Goal: Find specific page/section: Find specific page/section

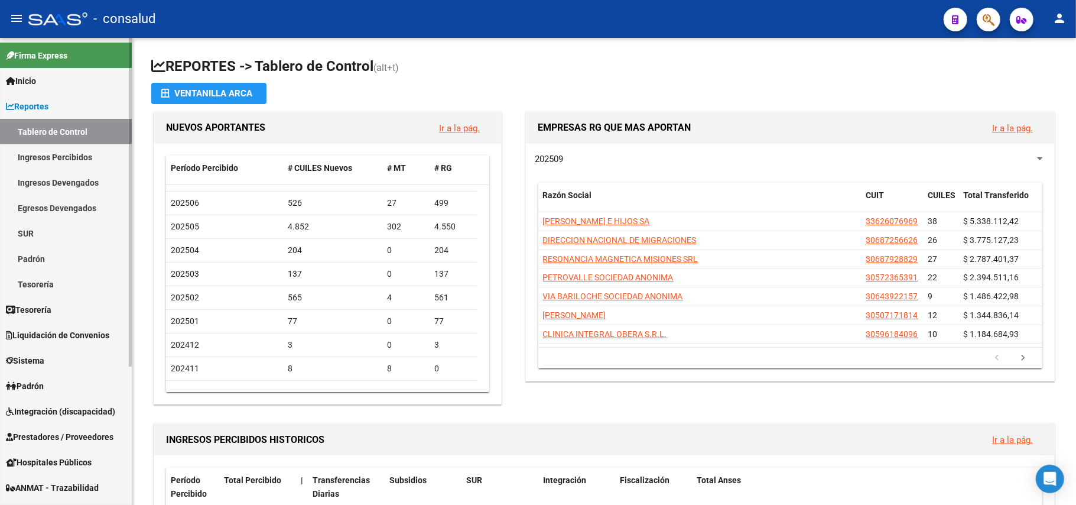
click at [64, 180] on link "Ingresos Devengados" at bounding box center [66, 182] width 132 height 25
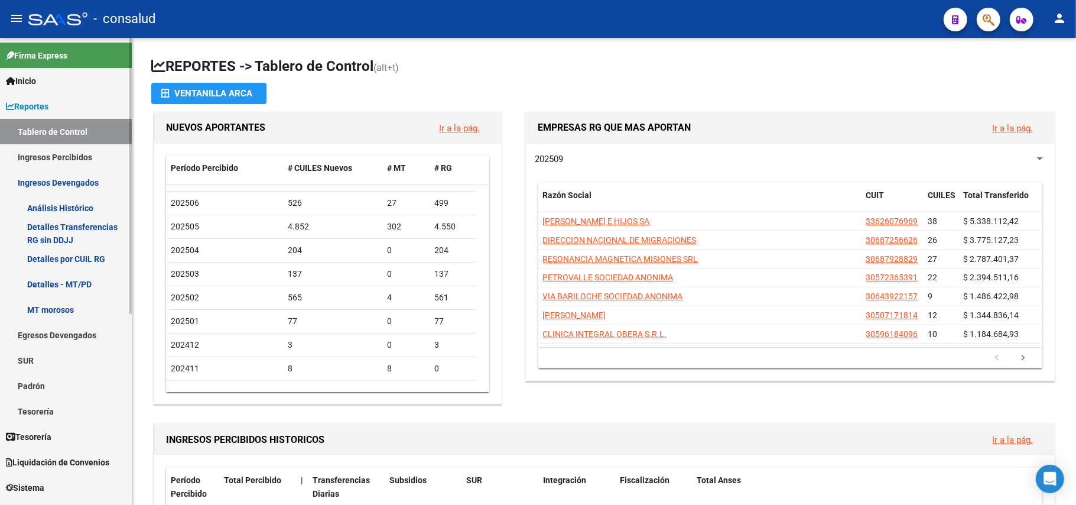
click at [79, 161] on link "Ingresos Percibidos" at bounding box center [66, 156] width 132 height 25
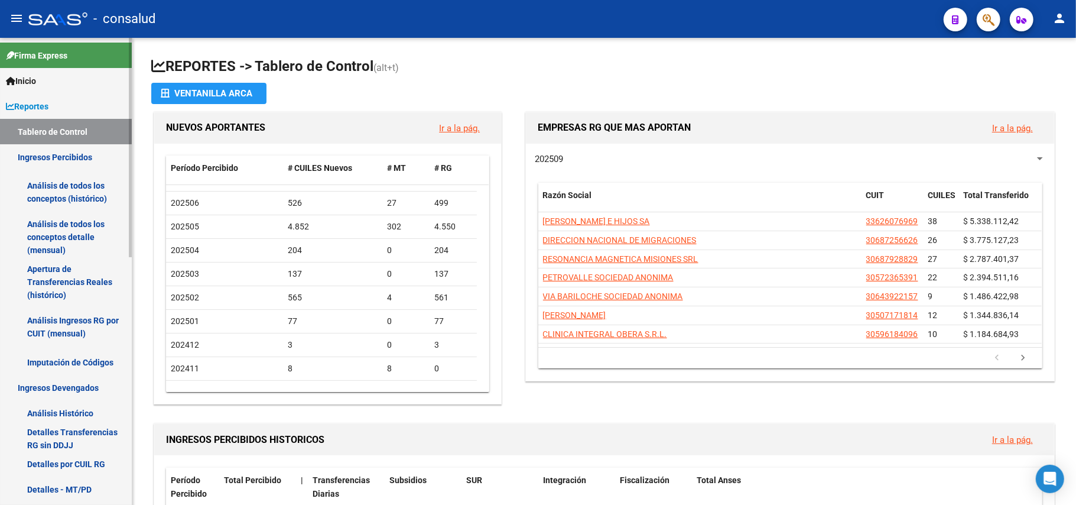
click at [51, 192] on link "Análisis de todos los conceptos (histórico)" at bounding box center [66, 192] width 132 height 45
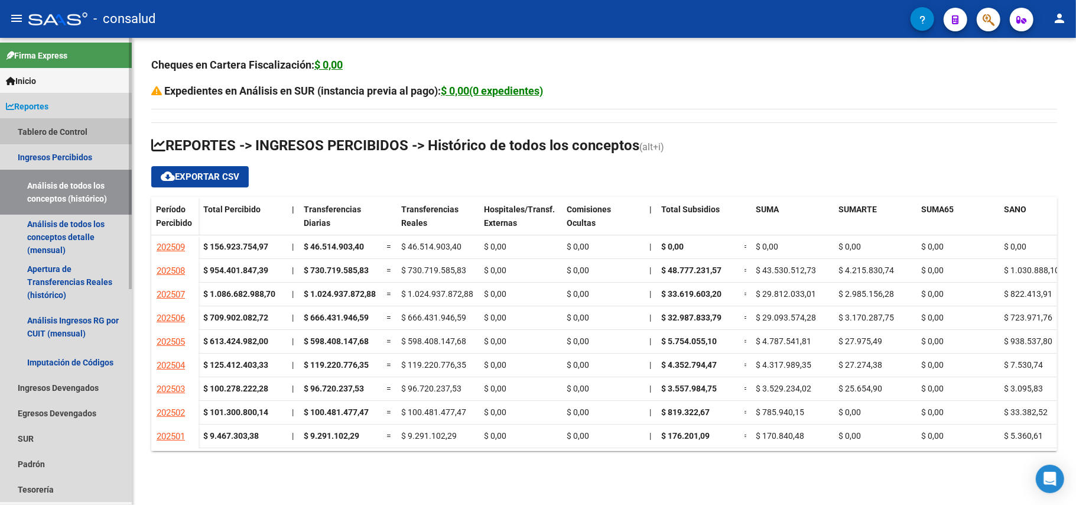
click at [83, 131] on link "Tablero de Control" at bounding box center [66, 131] width 132 height 25
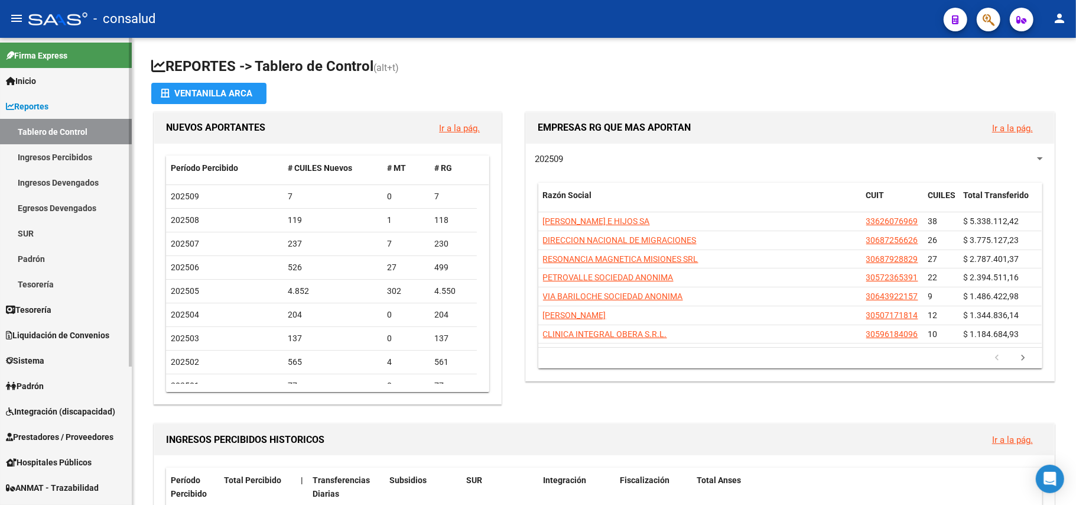
click at [74, 206] on link "Egresos Devengados" at bounding box center [66, 207] width 132 height 25
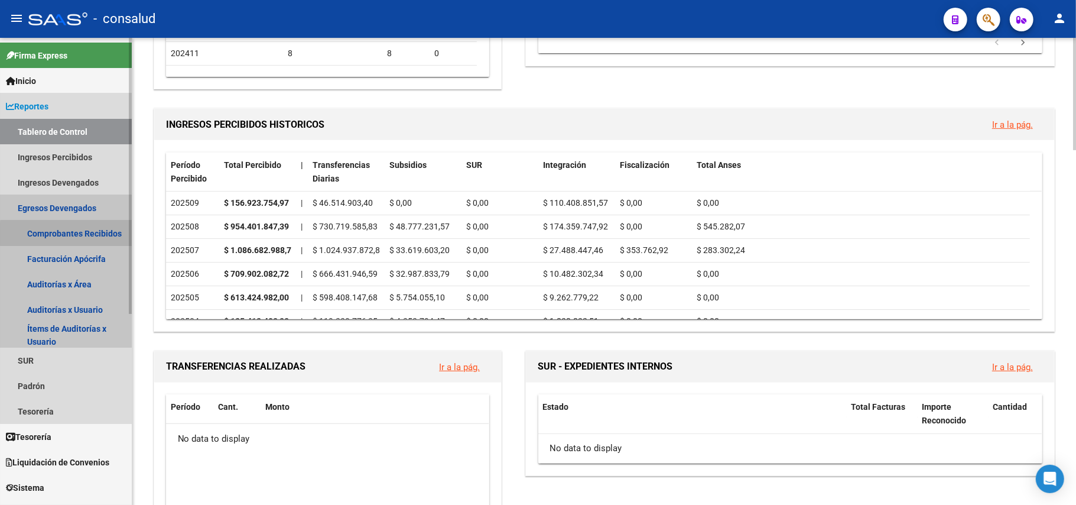
click at [73, 234] on link "Comprobantes Recibidos" at bounding box center [66, 232] width 132 height 25
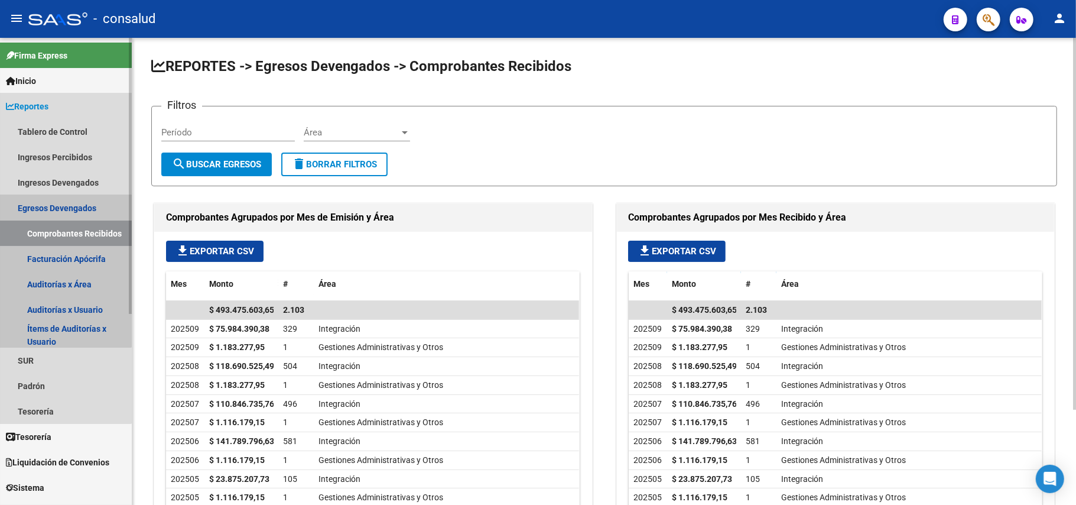
click at [62, 206] on link "Egresos Devengados" at bounding box center [66, 207] width 132 height 25
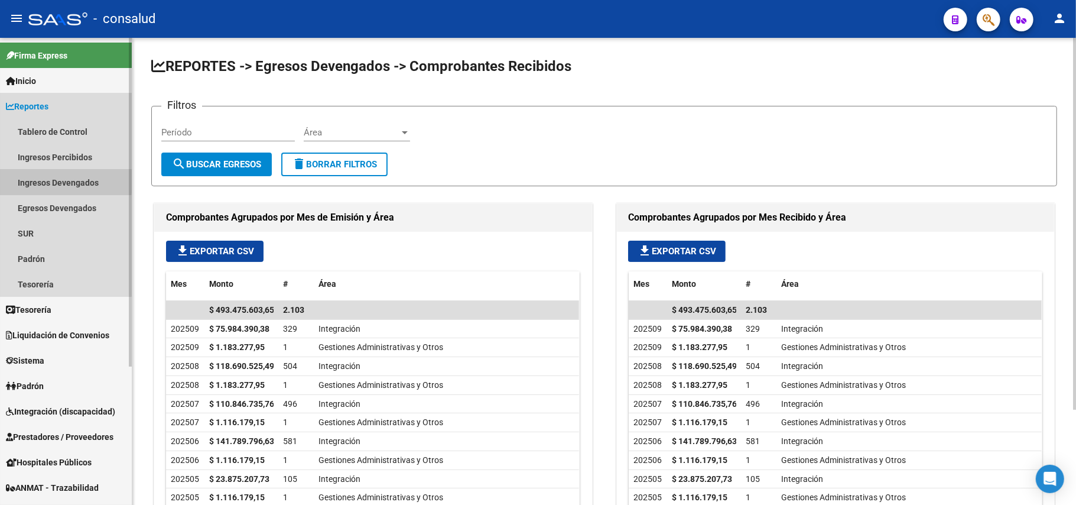
click at [59, 180] on link "Ingresos Devengados" at bounding box center [66, 182] width 132 height 25
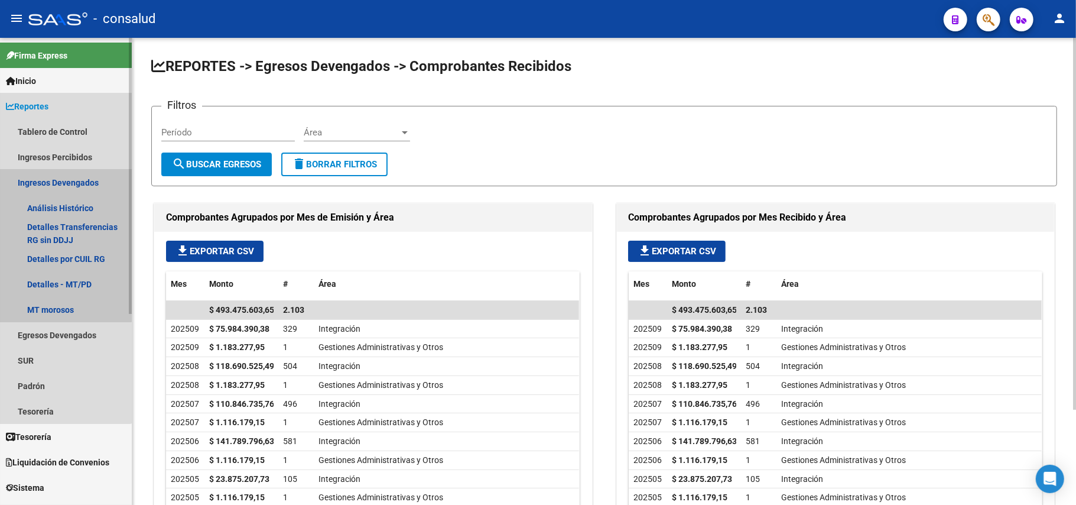
click at [51, 185] on link "Ingresos Devengados" at bounding box center [66, 182] width 132 height 25
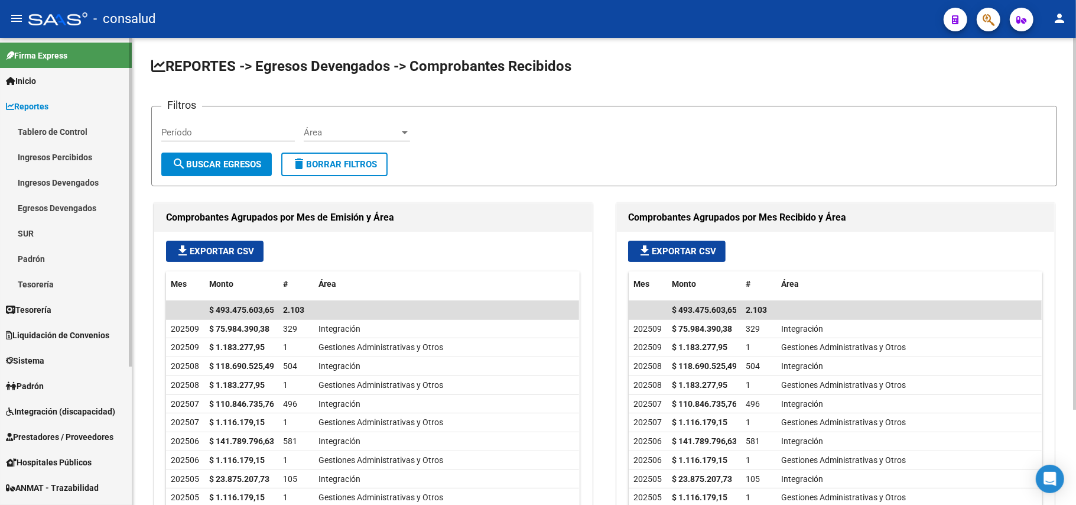
click at [52, 181] on link "Ingresos Devengados" at bounding box center [66, 182] width 132 height 25
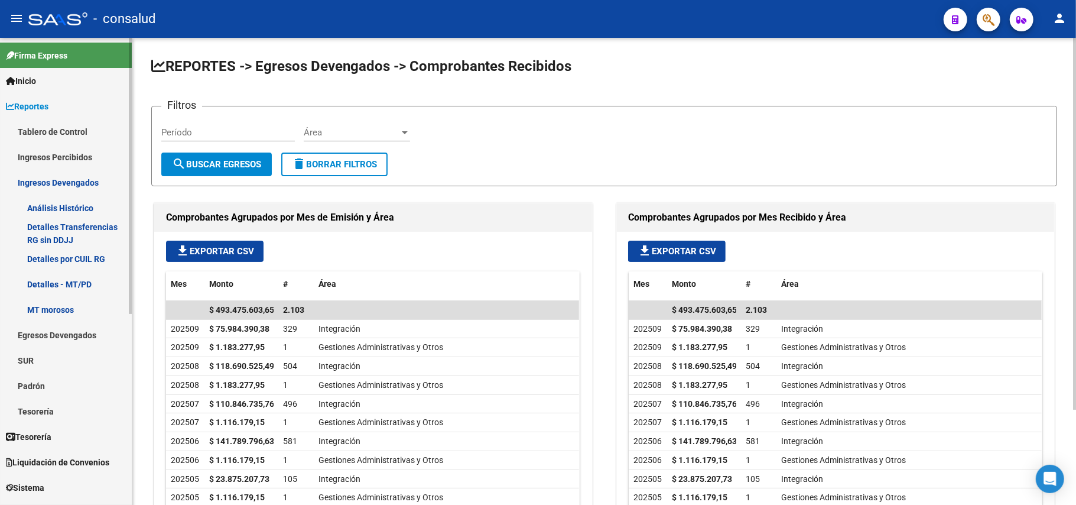
click at [59, 205] on link "Análisis Histórico" at bounding box center [66, 207] width 132 height 25
